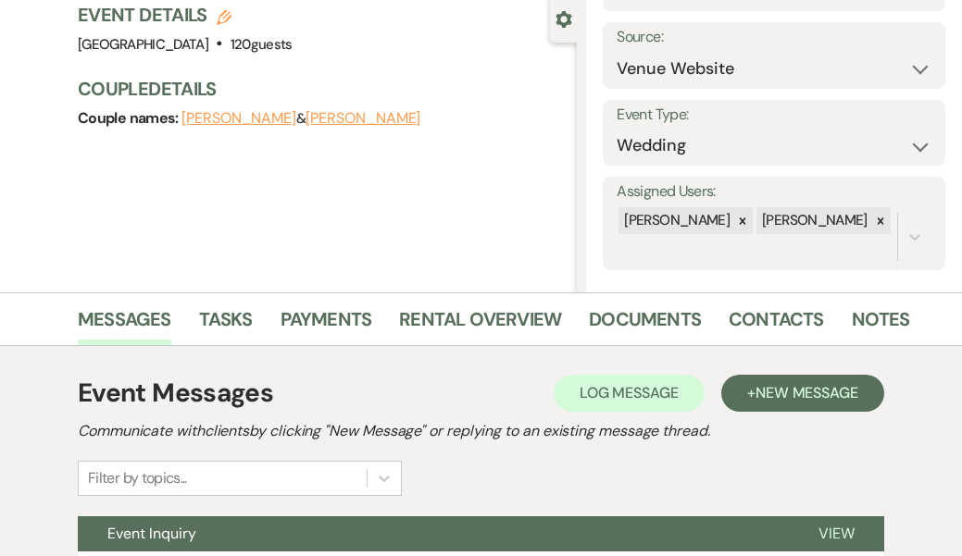
scroll to position [184, 0]
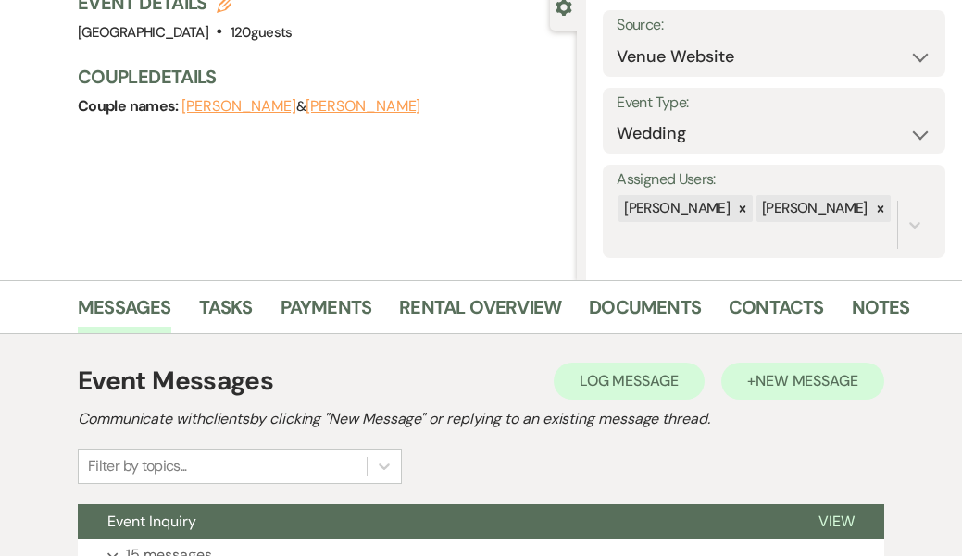
click at [770, 384] on span "New Message" at bounding box center [807, 380] width 103 height 19
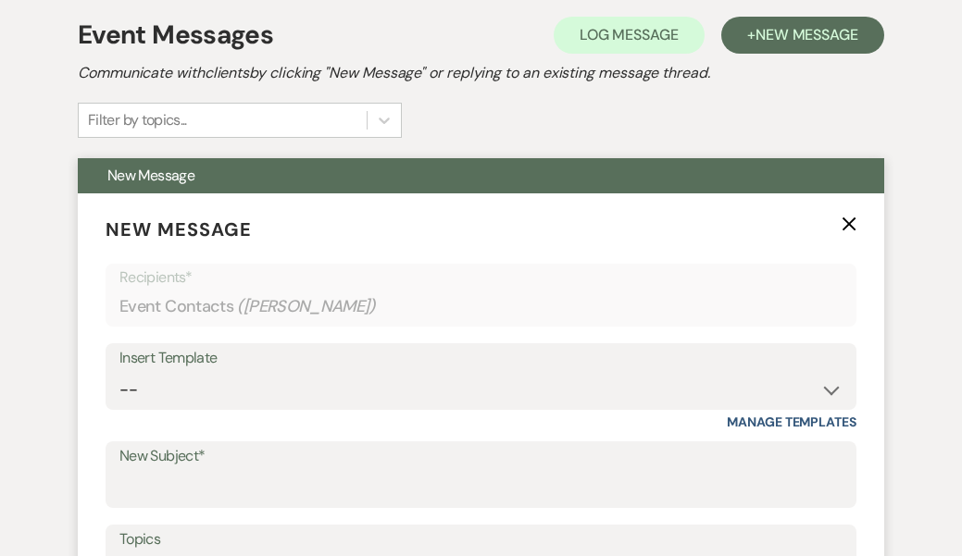
scroll to position [531, 0]
click at [179, 475] on input "New Subject*" at bounding box center [480, 488] width 723 height 36
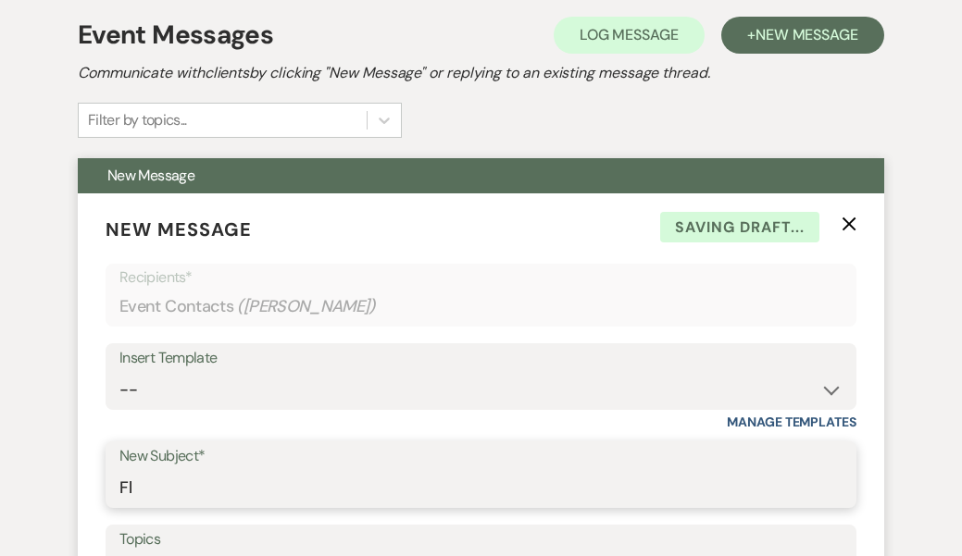
type input "F"
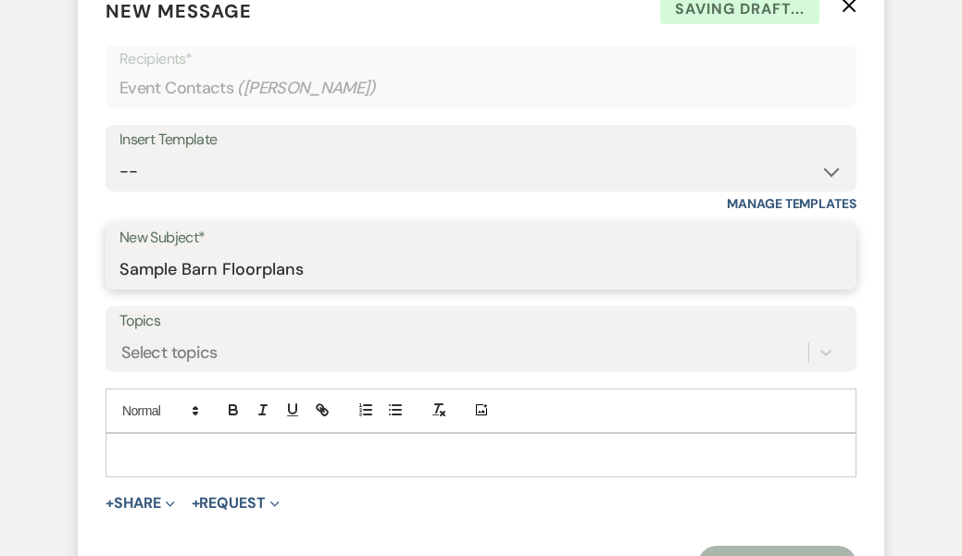
scroll to position [750, 0]
type input "Sample Barn Floorplans"
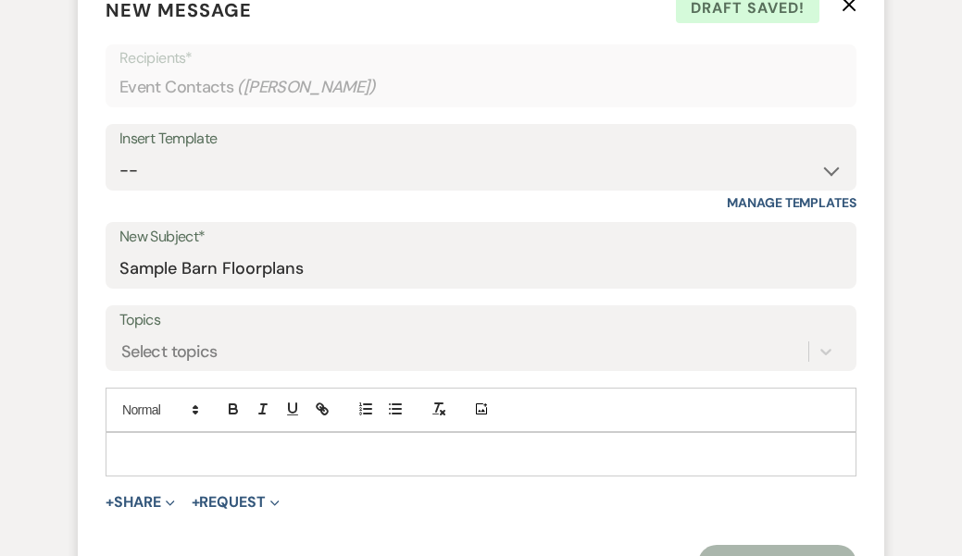
click at [134, 444] on p at bounding box center [480, 454] width 721 height 20
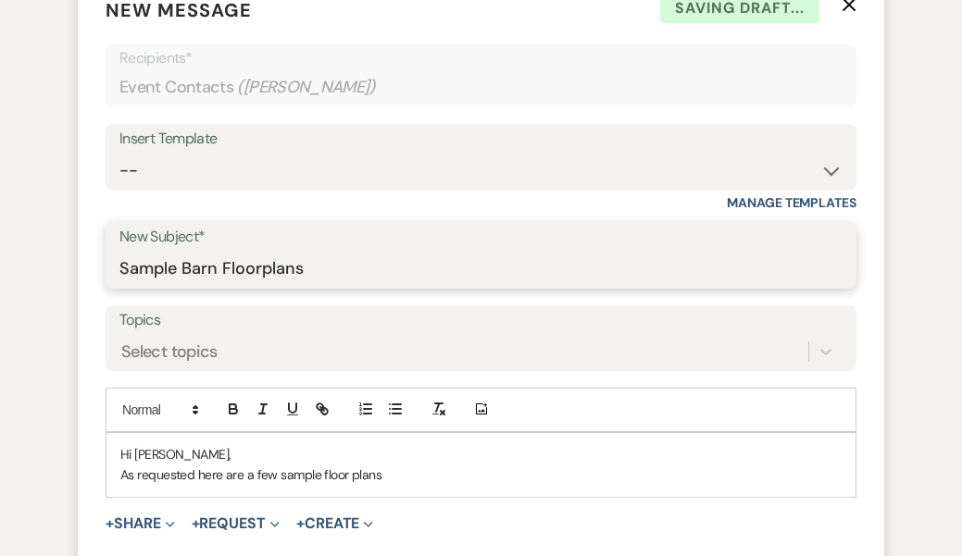
click at [263, 265] on input "Sample Barn Floorplans" at bounding box center [480, 269] width 723 height 36
click at [271, 268] on input "Sample Barn Floorplans" at bounding box center [480, 269] width 723 height 36
type input "Sample Barn Floor Plans"
click at [393, 473] on p "As requested here are a few sample floor plans" at bounding box center [480, 475] width 721 height 20
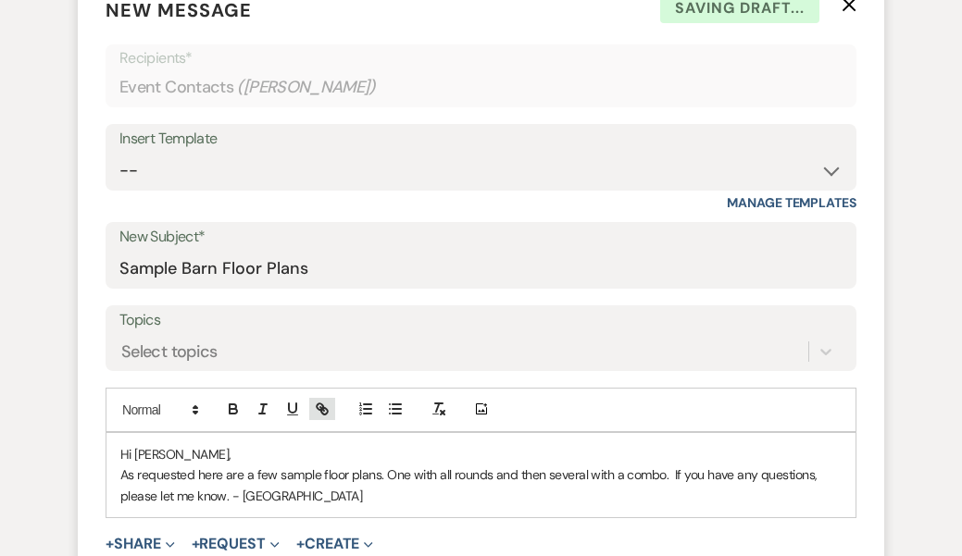
click at [323, 404] on icon "button" at bounding box center [320, 407] width 6 height 6
click at [322, 408] on icon "button" at bounding box center [324, 411] width 6 height 6
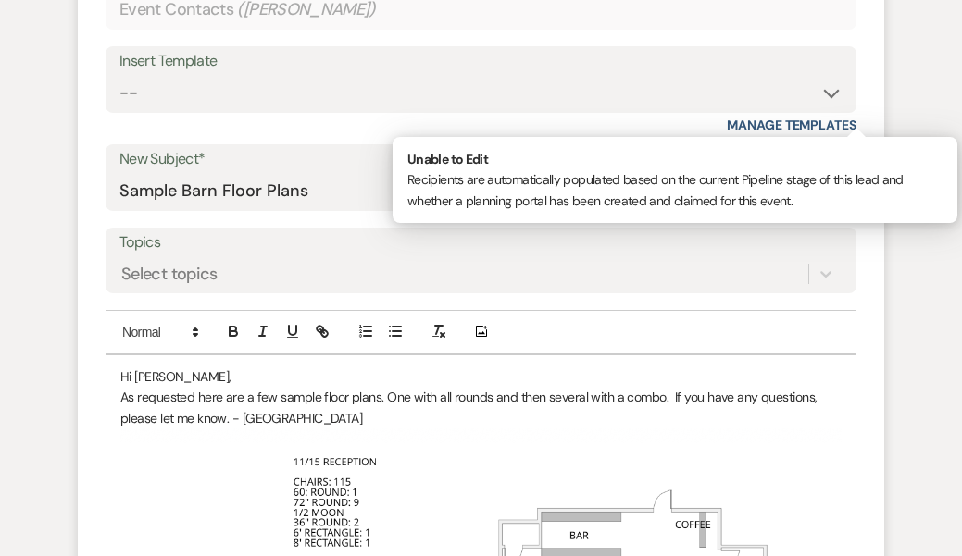
scroll to position [831, 0]
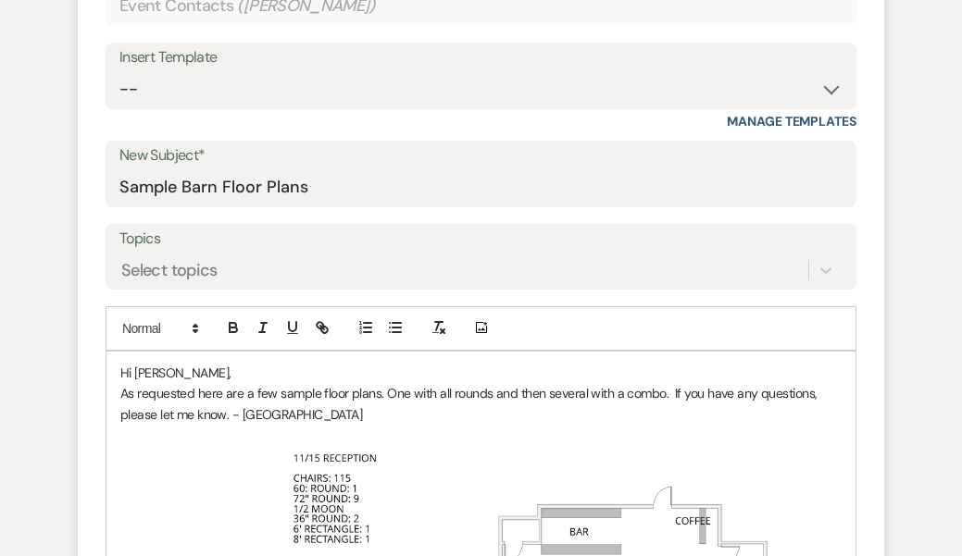
drag, startPoint x: 807, startPoint y: 385, endPoint x: 805, endPoint y: 425, distance: 39.9
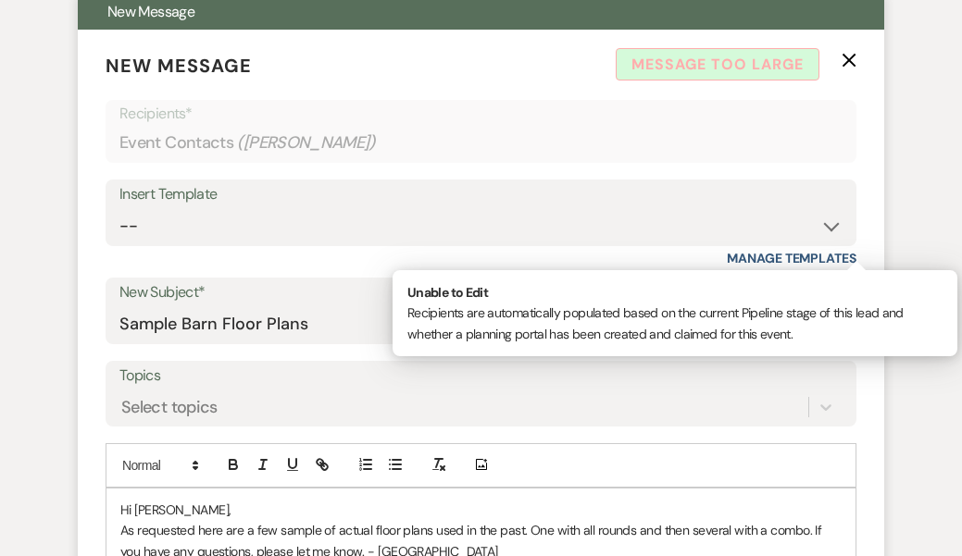
scroll to position [693, 0]
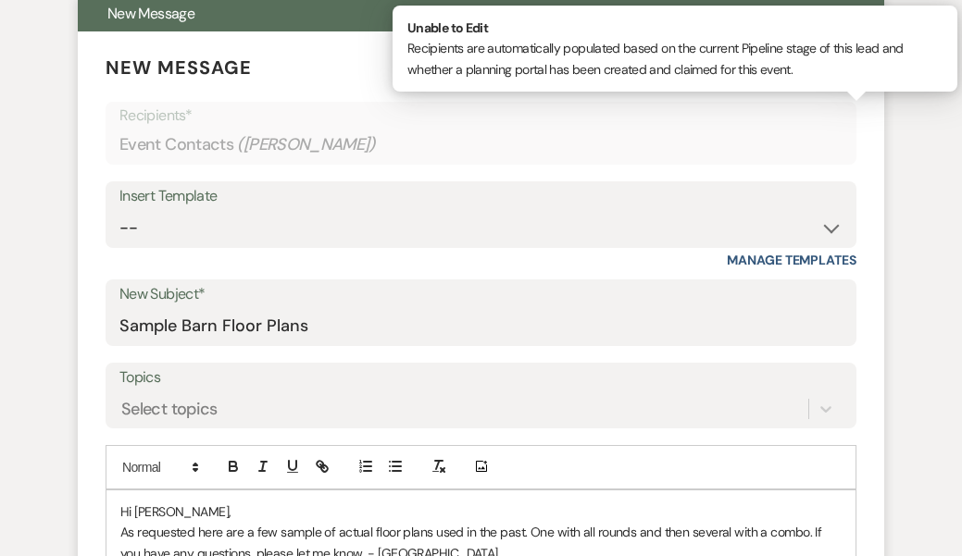
click at [740, 123] on p "Recipients*" at bounding box center [480, 116] width 723 height 24
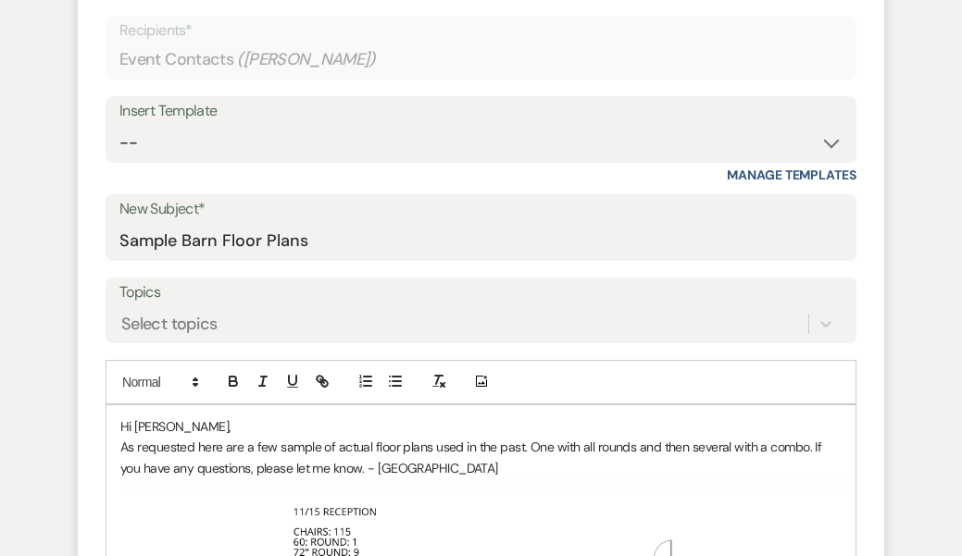
scroll to position [776, 0]
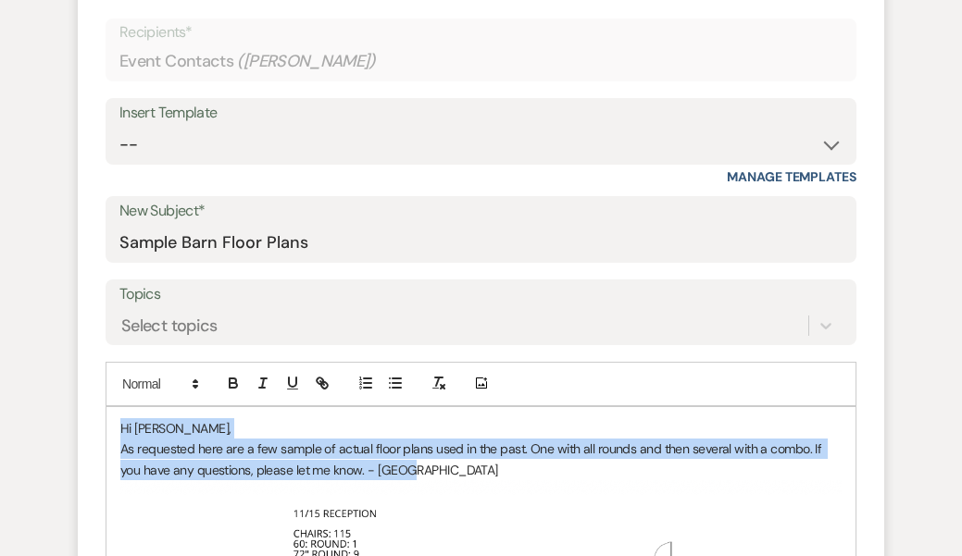
drag, startPoint x: 119, startPoint y: 419, endPoint x: 422, endPoint y: 472, distance: 307.5
copy div "Hi [PERSON_NAME], As requested here are a few sample of actual floor plans used…"
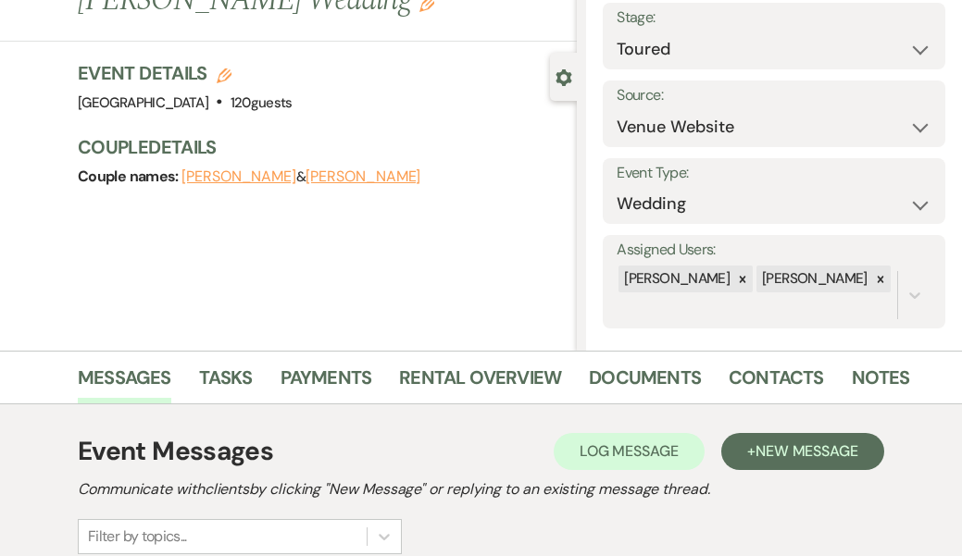
scroll to position [114, 0]
click at [768, 376] on link "Contacts" at bounding box center [776, 383] width 95 height 41
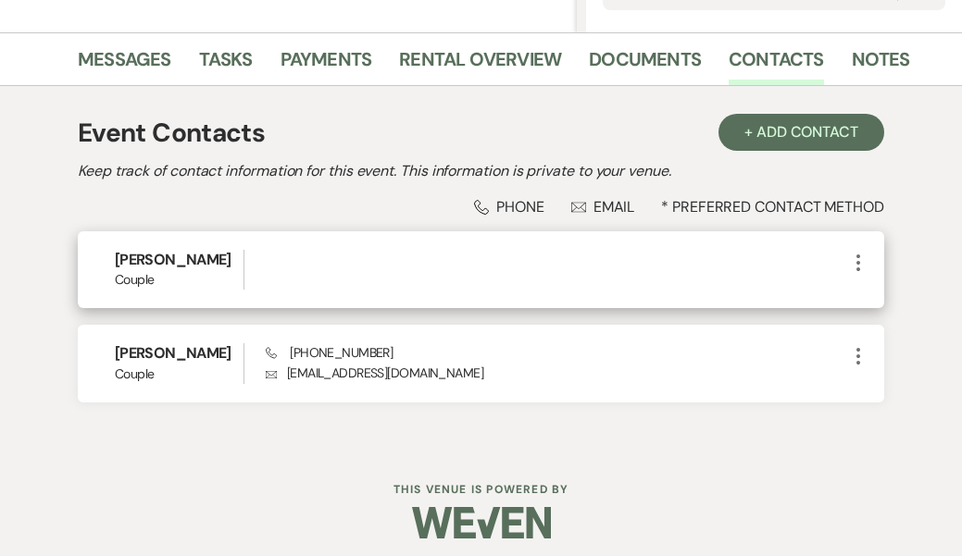
scroll to position [432, 0]
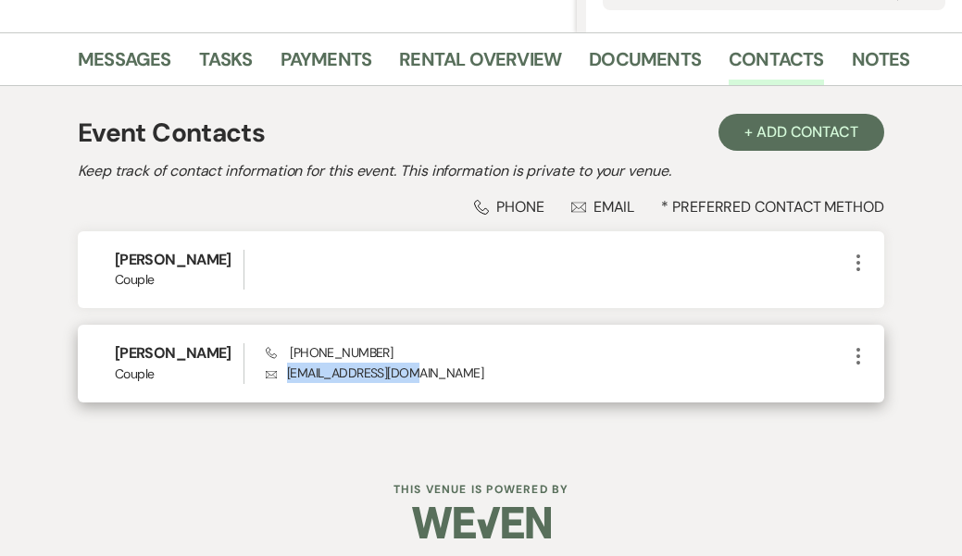
drag, startPoint x: 415, startPoint y: 370, endPoint x: 278, endPoint y: 374, distance: 137.1
click at [278, 374] on p "Envelope [EMAIL_ADDRESS][DOMAIN_NAME]" at bounding box center [556, 373] width 581 height 20
copy p "[EMAIL_ADDRESS][DOMAIN_NAME]"
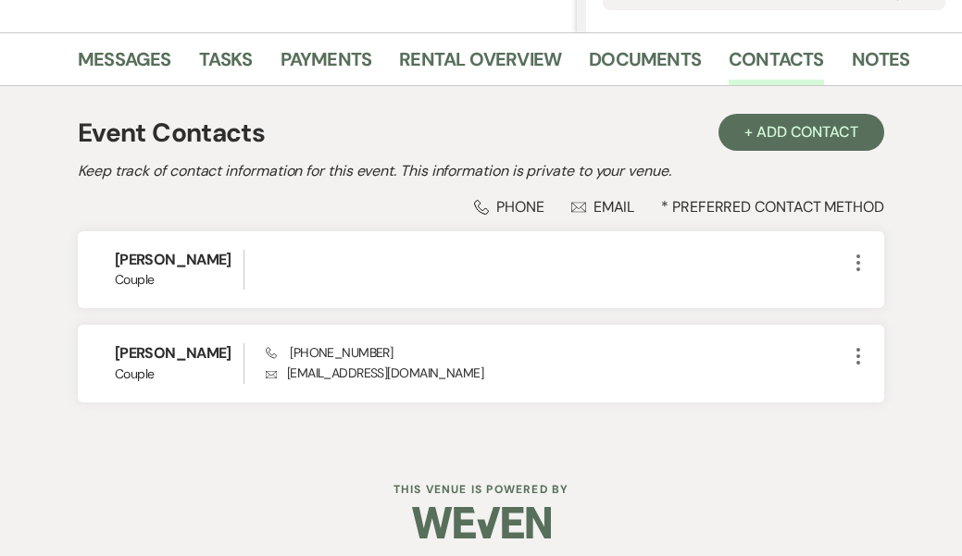
click at [317, 481] on div at bounding box center [481, 523] width 948 height 87
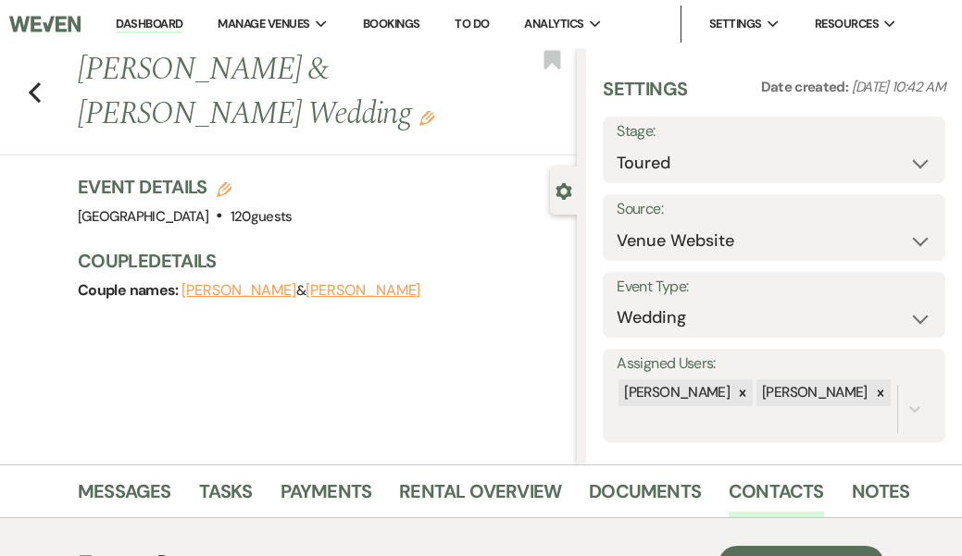
scroll to position [0, 0]
click at [156, 492] on link "Messages" at bounding box center [125, 497] width 94 height 41
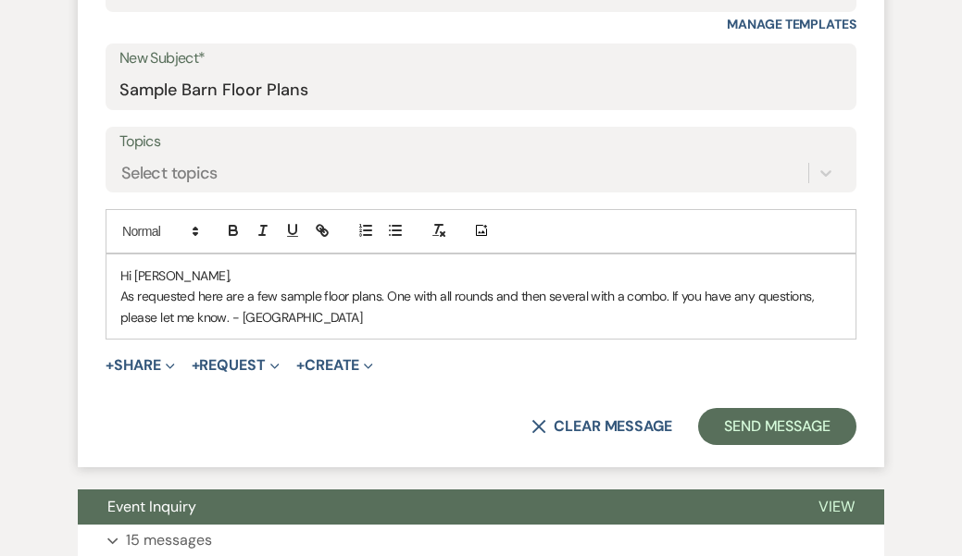
scroll to position [936, 0]
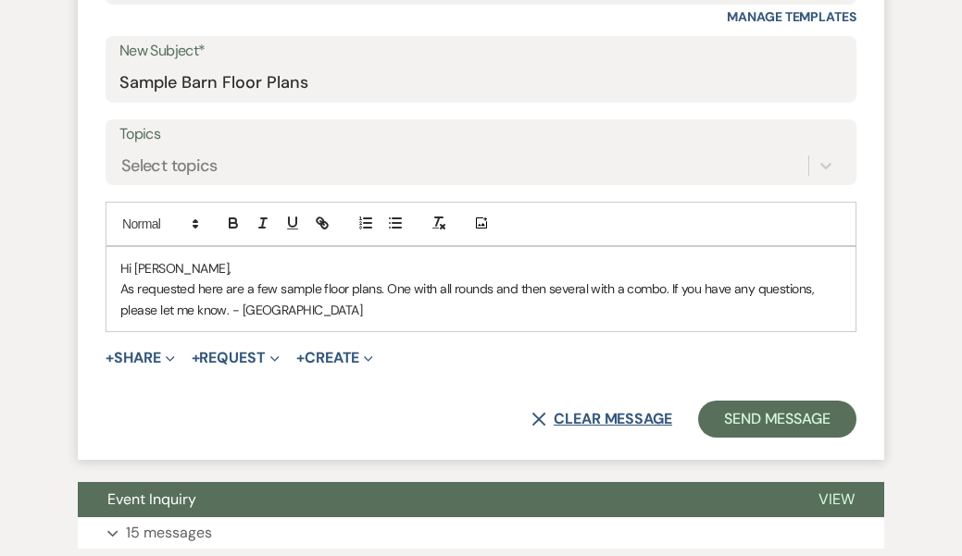
click at [537, 412] on icon "X" at bounding box center [538, 419] width 15 height 15
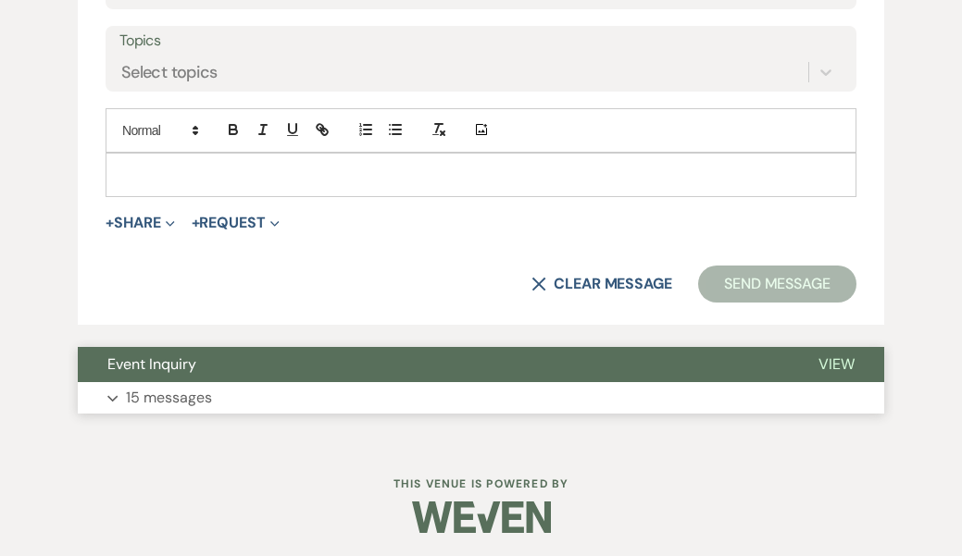
scroll to position [1029, 0]
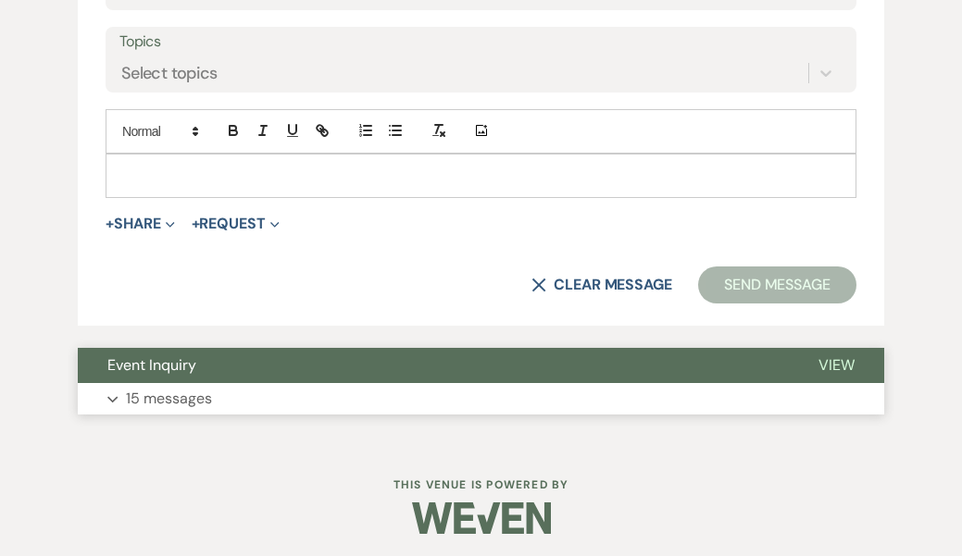
click at [350, 367] on button "Event Inquiry" at bounding box center [433, 365] width 711 height 35
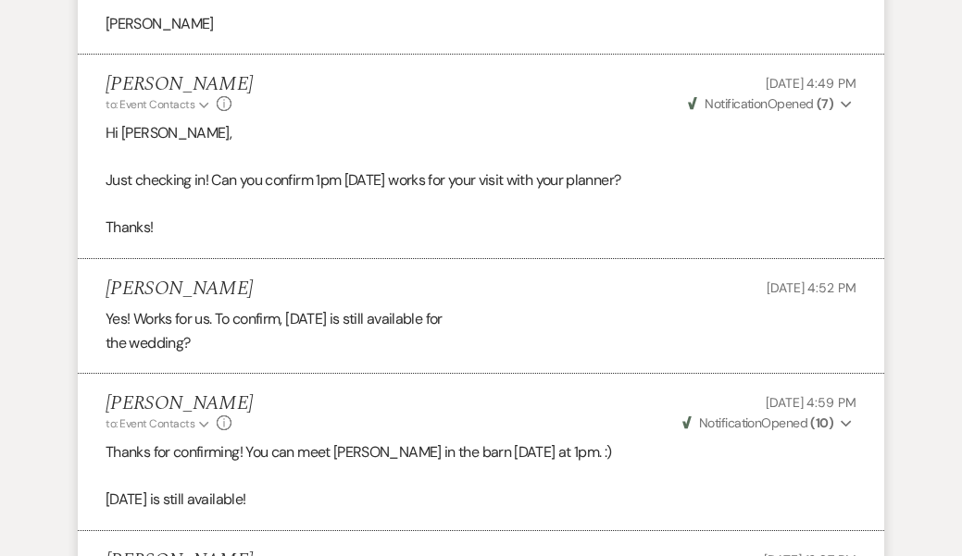
scroll to position [3993, 0]
